Goal: Information Seeking & Learning: Learn about a topic

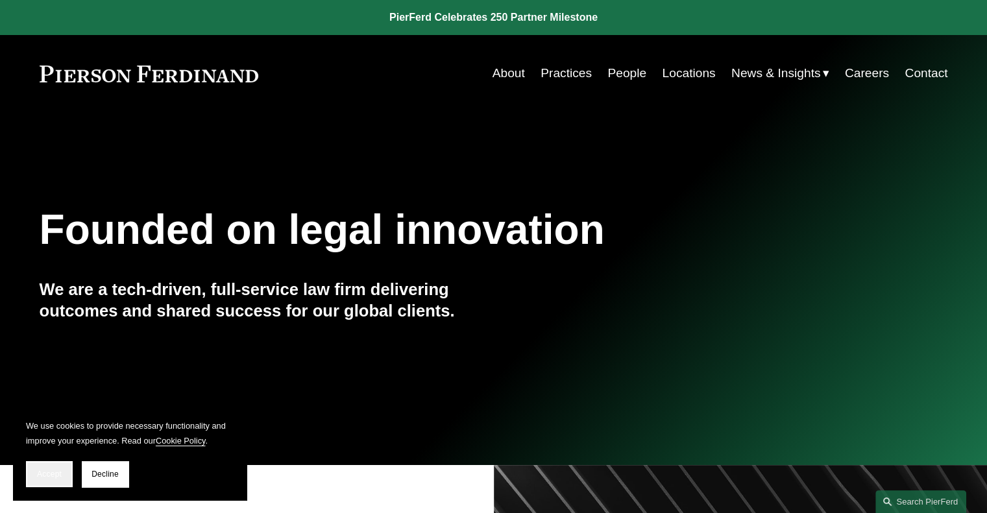
click at [62, 471] on button "Accept" at bounding box center [49, 474] width 47 height 26
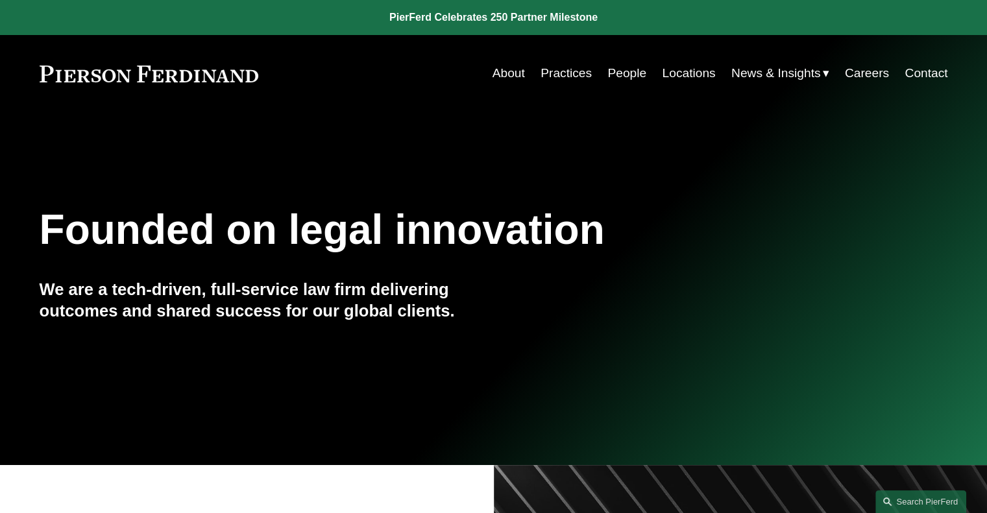
click at [688, 68] on link "Locations" at bounding box center [688, 73] width 53 height 25
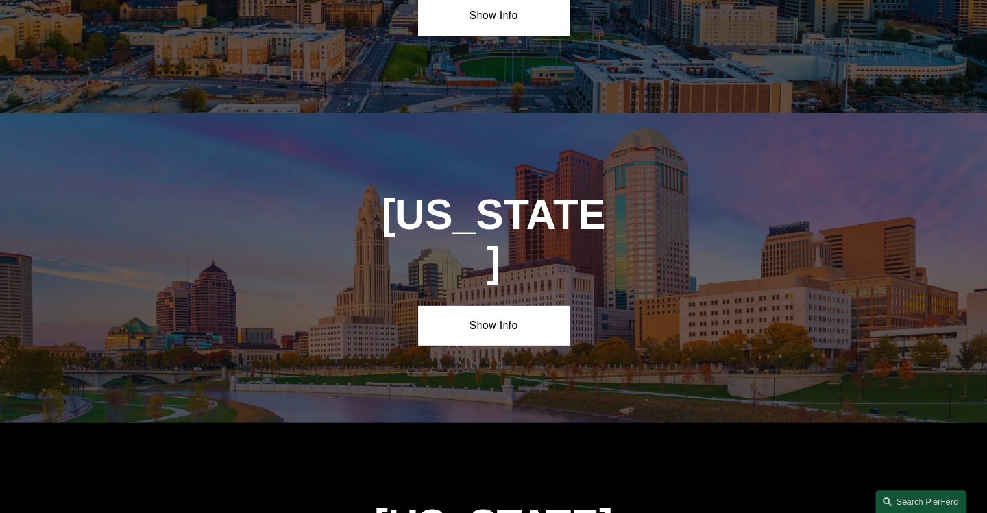
scroll to position [3505, 0]
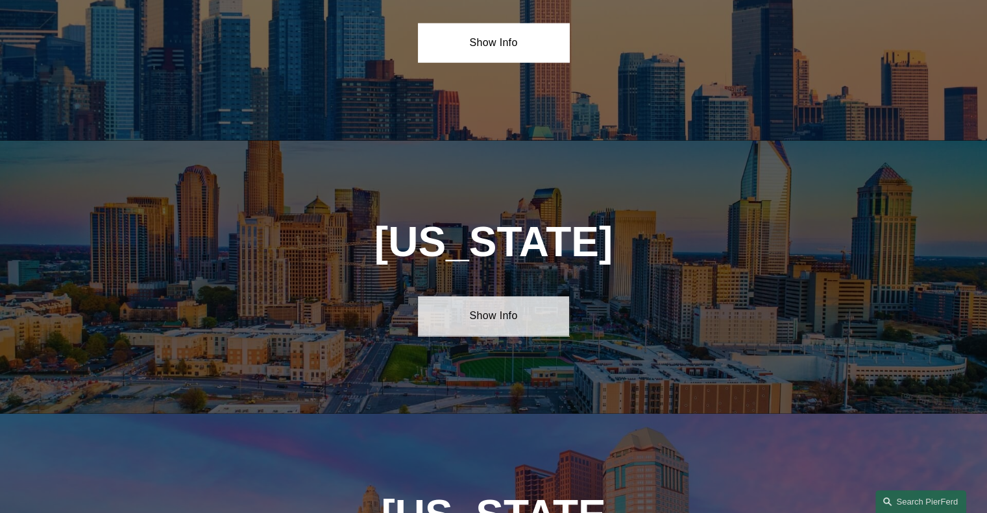
click at [529, 296] on link "Show Info" at bounding box center [493, 315] width 151 height 39
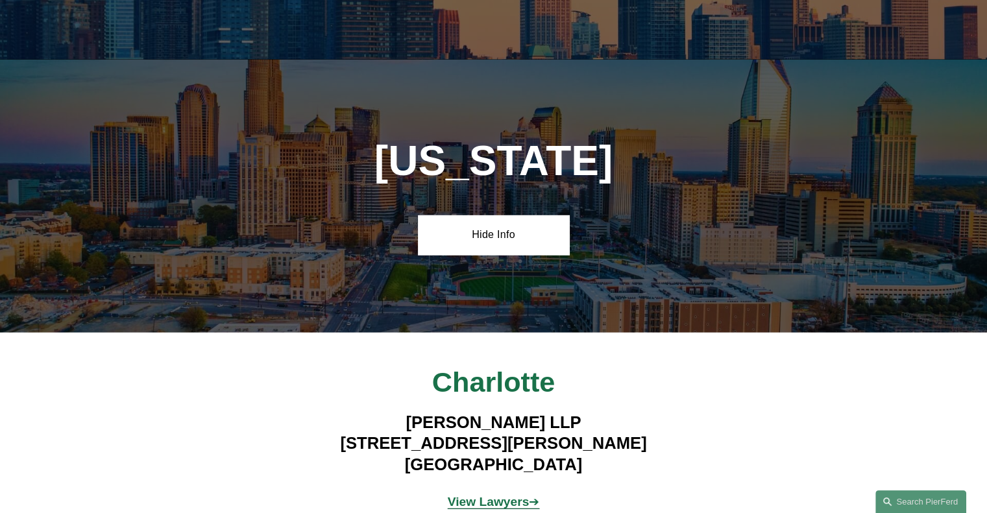
scroll to position [3633, 0]
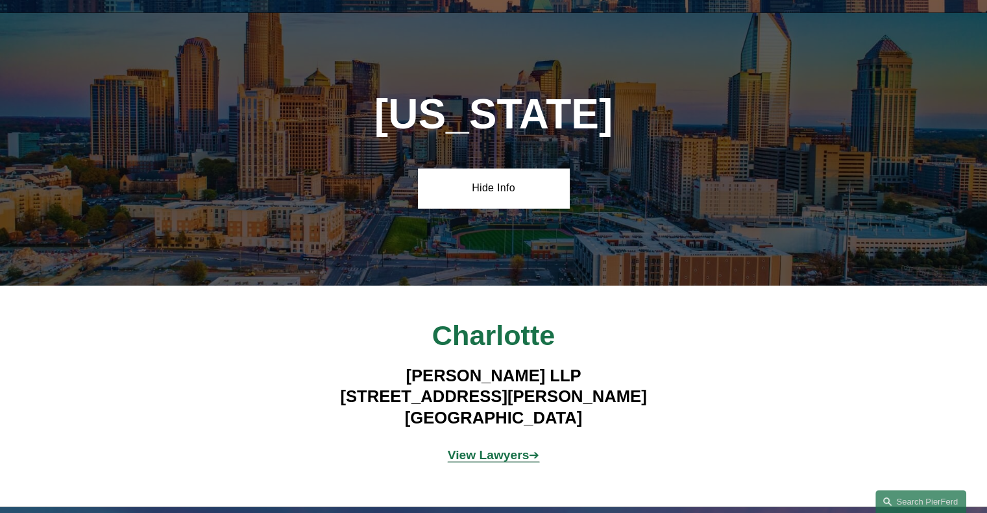
click at [520, 448] on strong "View Lawyers" at bounding box center [489, 455] width 82 height 14
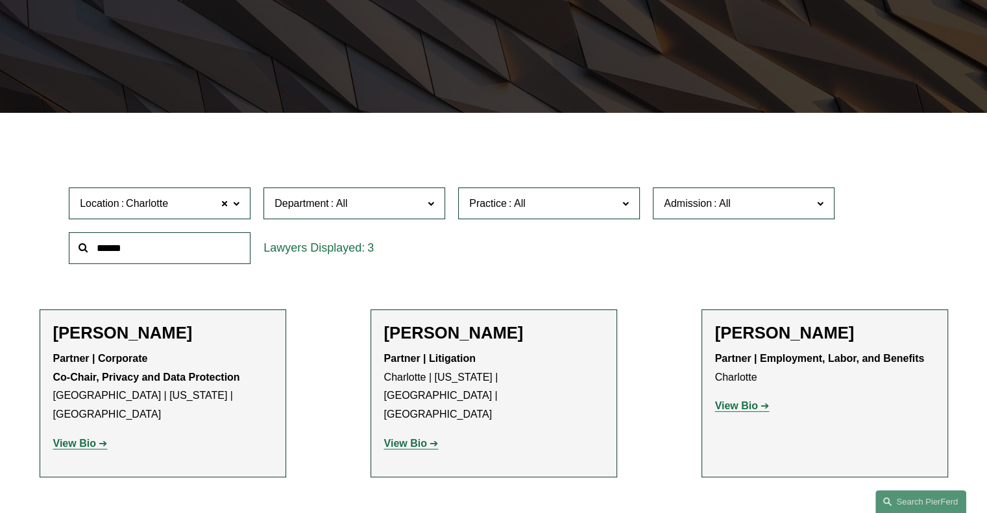
scroll to position [274, 0]
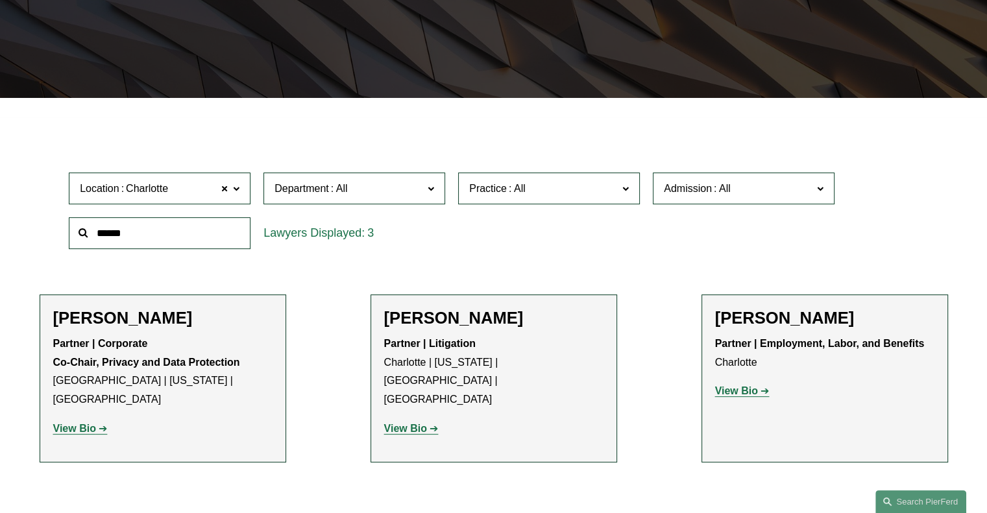
click at [747, 405] on div "Jill S. Stricklin Partner | Employment, Labor, and Benefits Charlotte View Bio …" at bounding box center [824, 360] width 219 height 104
click at [739, 395] on strong "View Bio" at bounding box center [736, 390] width 43 height 11
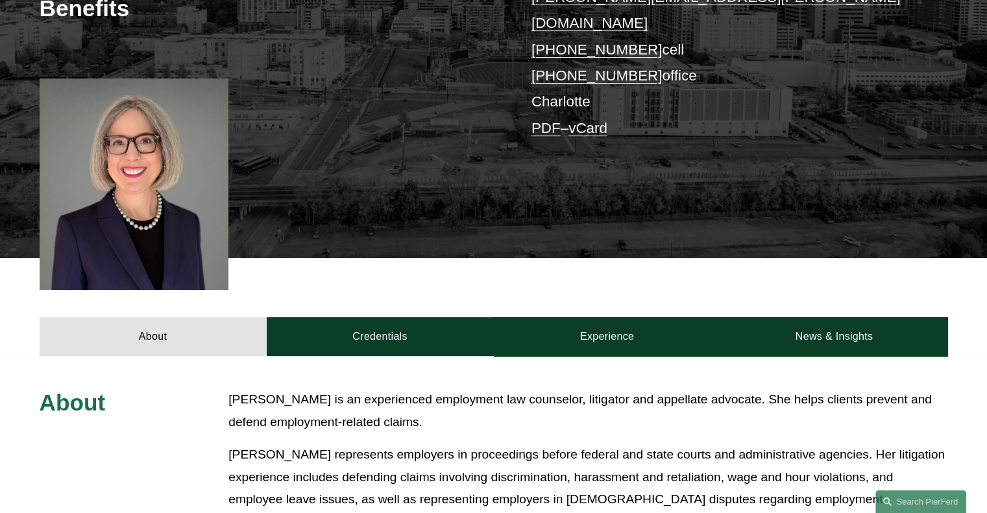
scroll to position [396, 0]
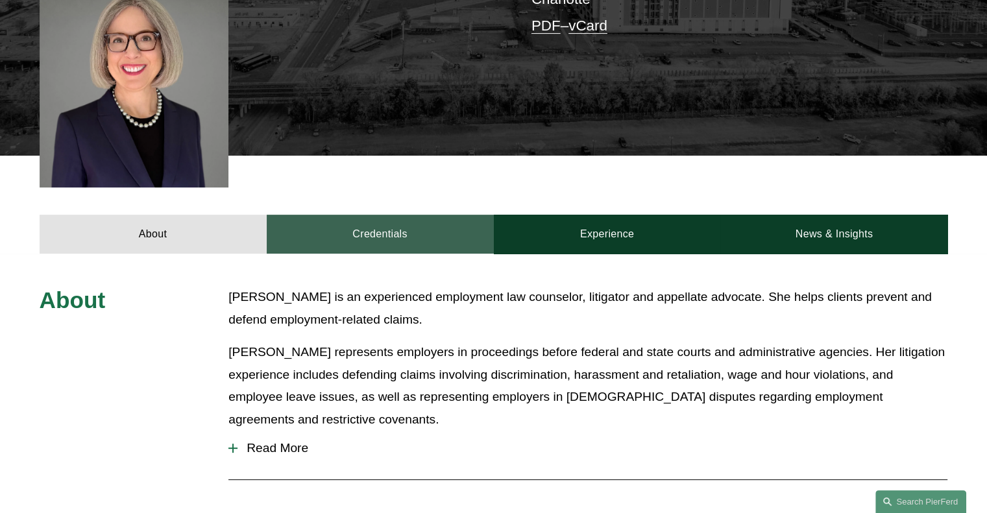
click at [337, 215] on link "Credentials" at bounding box center [380, 234] width 227 height 39
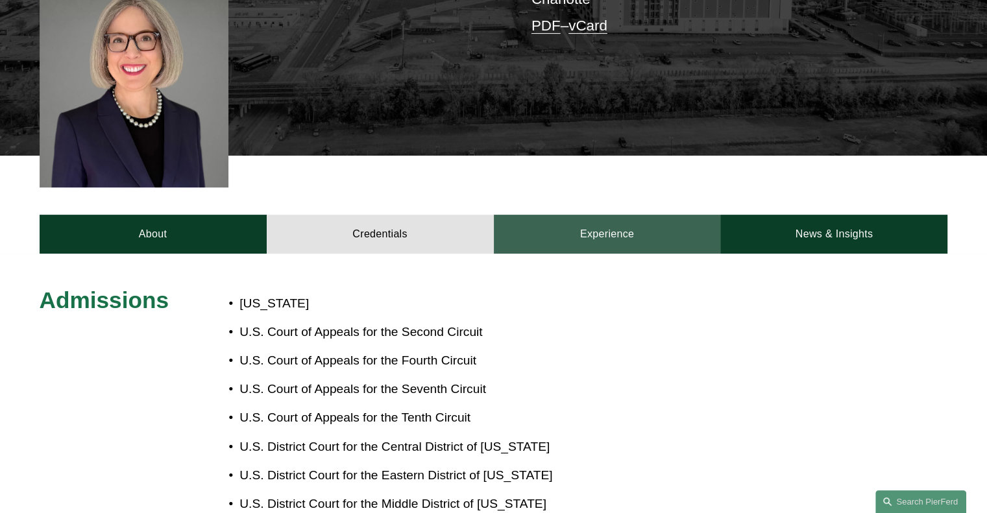
click at [566, 221] on link "Experience" at bounding box center [607, 234] width 227 height 39
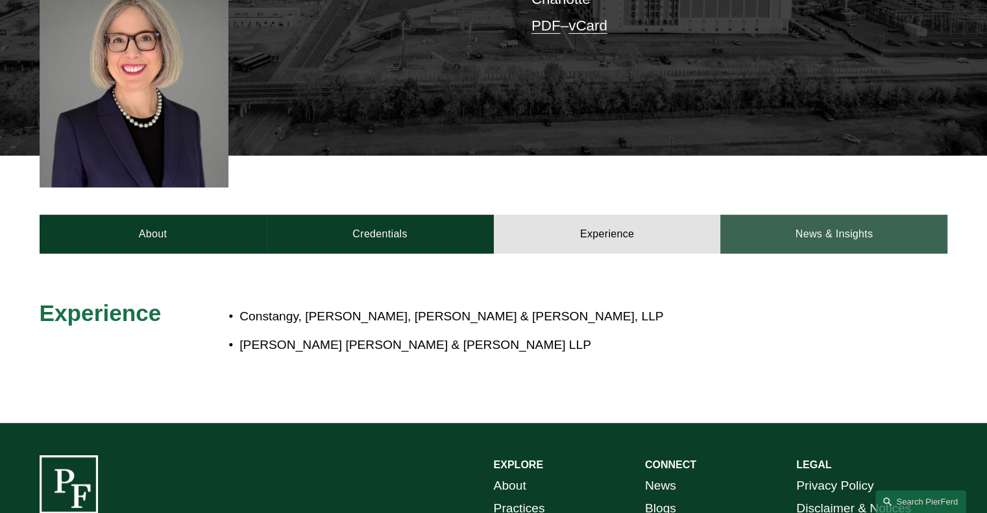
click at [771, 215] on link "News & Insights" at bounding box center [833, 234] width 227 height 39
